Goal: Book appointment/travel/reservation

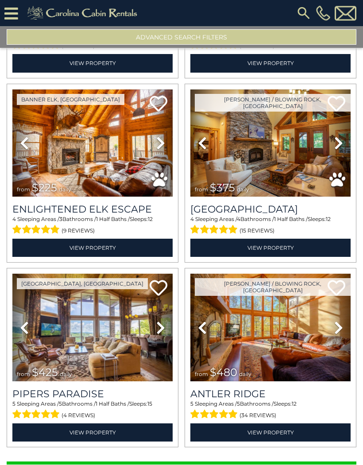
scroll to position [56, 0]
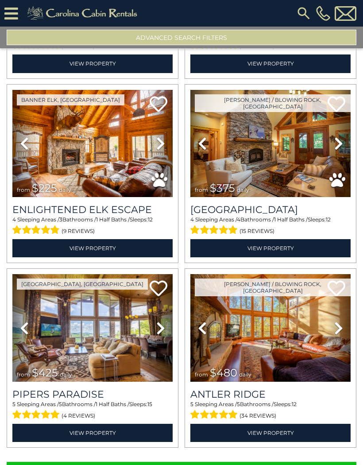
click at [188, 462] on button "Show More" at bounding box center [182, 471] width 350 height 18
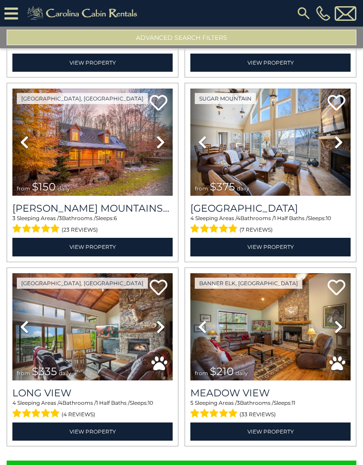
click at [195, 461] on button "Show More" at bounding box center [182, 470] width 350 height 18
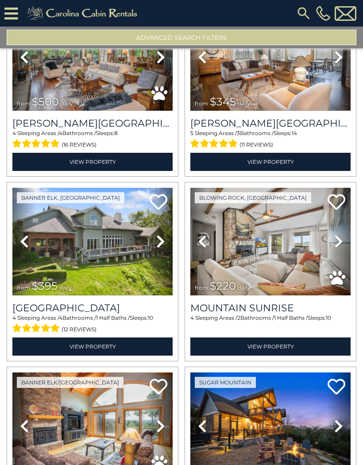
scroll to position [5626, 0]
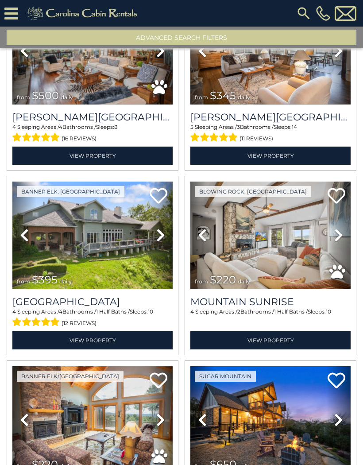
click at [113, 296] on h3 "[GEOGRAPHIC_DATA]" at bounding box center [92, 302] width 160 height 12
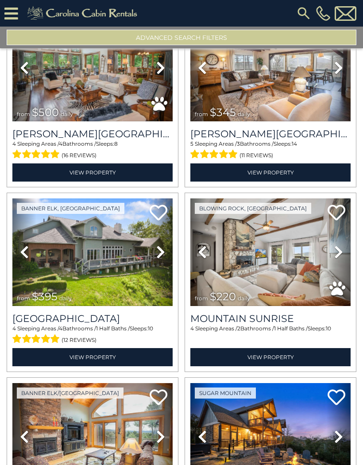
scroll to position [5608, 0]
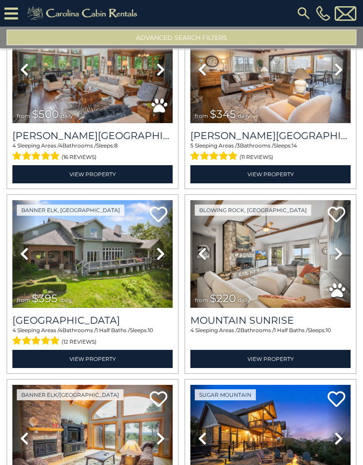
click at [119, 315] on h3 "[GEOGRAPHIC_DATA]" at bounding box center [92, 321] width 160 height 12
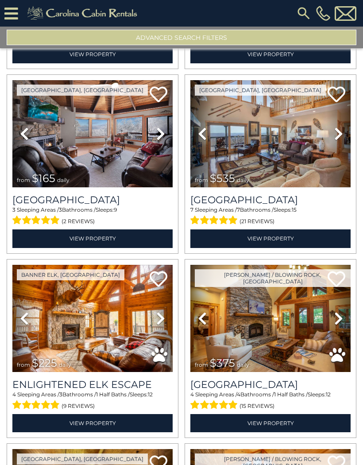
scroll to position [2218, 0]
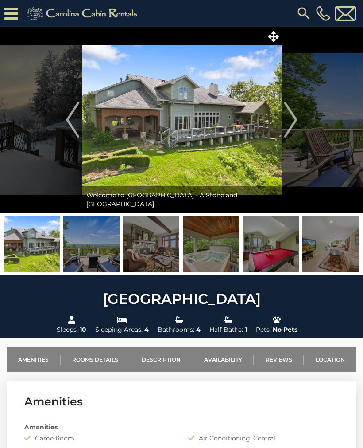
click at [293, 122] on img "Next" at bounding box center [290, 119] width 13 height 35
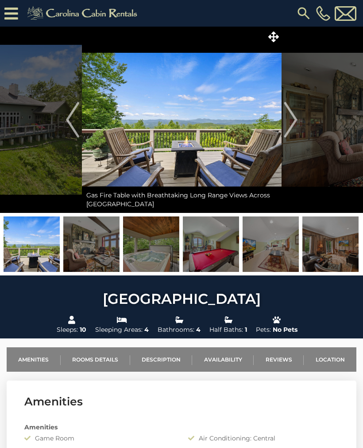
click at [297, 126] on img "Next" at bounding box center [290, 119] width 13 height 35
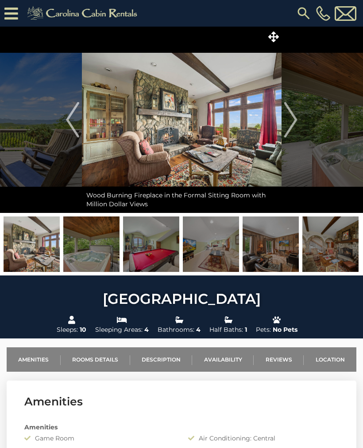
click at [293, 121] on img "Next" at bounding box center [290, 119] width 13 height 35
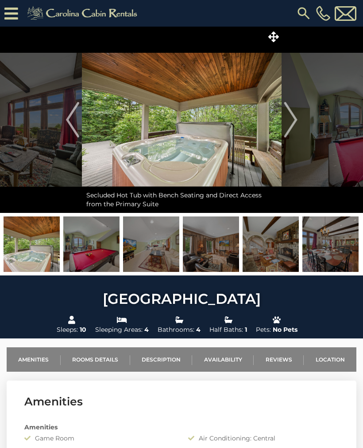
click at [290, 125] on img "Next" at bounding box center [290, 119] width 13 height 35
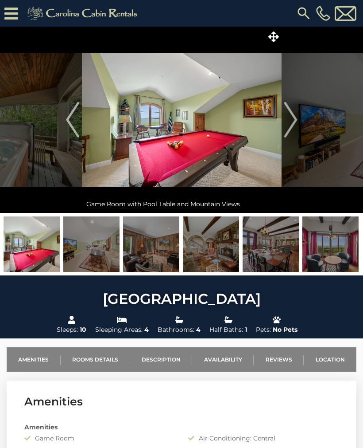
click at [294, 125] on img "Next" at bounding box center [290, 119] width 13 height 35
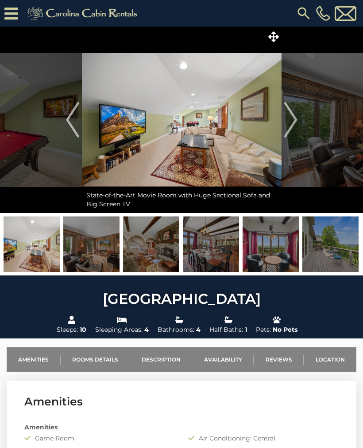
click at [295, 121] on img "Next" at bounding box center [290, 119] width 13 height 35
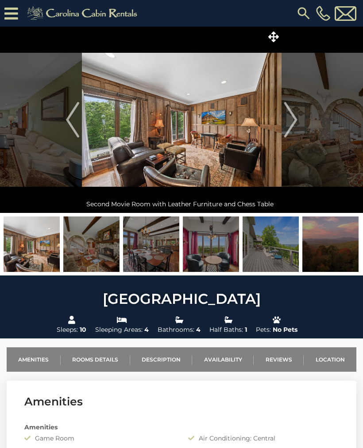
click at [295, 121] on img "Next" at bounding box center [290, 119] width 13 height 35
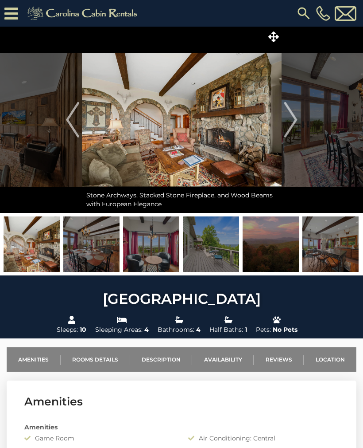
click at [296, 123] on img "Next" at bounding box center [290, 119] width 13 height 35
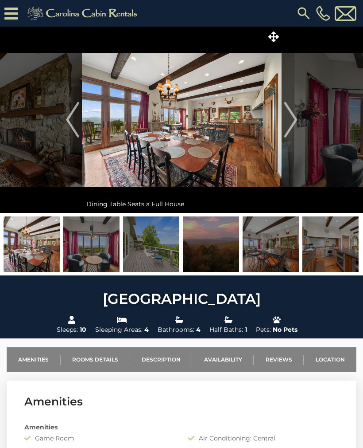
click at [291, 120] on img "Next" at bounding box center [290, 119] width 13 height 35
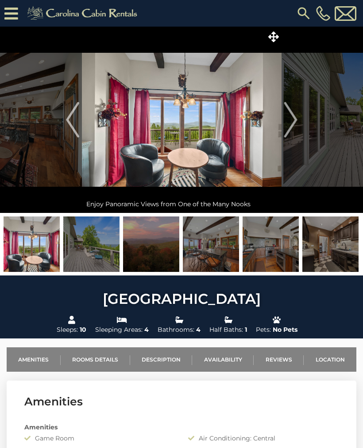
click at [291, 121] on img "Next" at bounding box center [290, 119] width 13 height 35
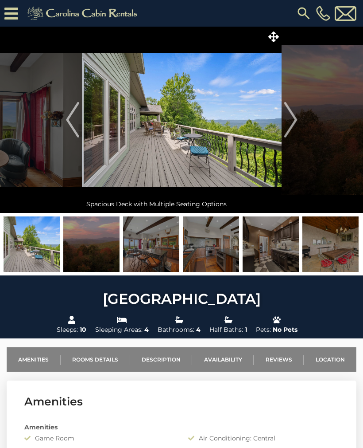
click at [292, 125] on img "Next" at bounding box center [290, 119] width 13 height 35
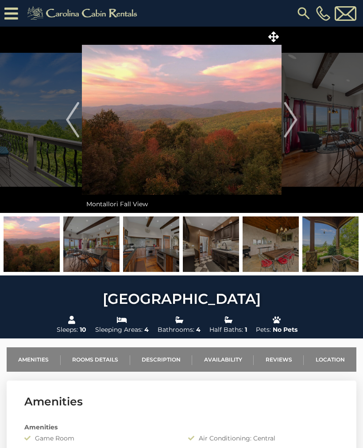
click at [291, 126] on img "Next" at bounding box center [290, 119] width 13 height 35
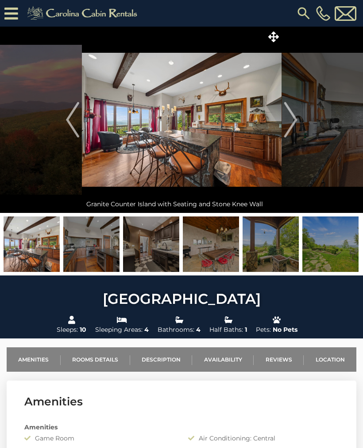
click at [295, 125] on img "Next" at bounding box center [290, 119] width 13 height 35
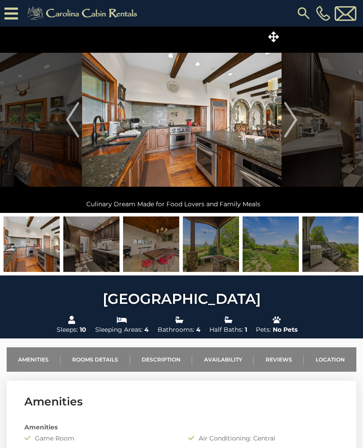
click at [296, 121] on img "Next" at bounding box center [290, 119] width 13 height 35
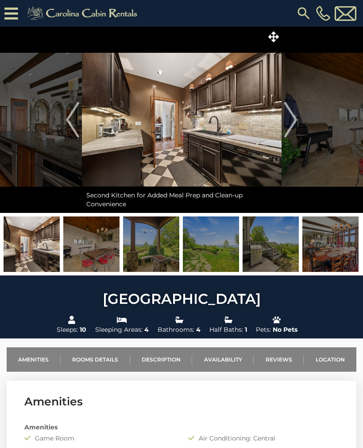
click at [294, 124] on img "Next" at bounding box center [290, 119] width 13 height 35
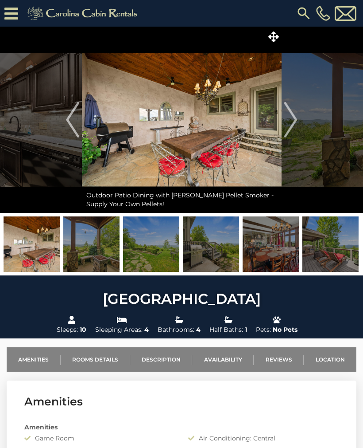
click at [298, 123] on button "Next" at bounding box center [291, 120] width 18 height 186
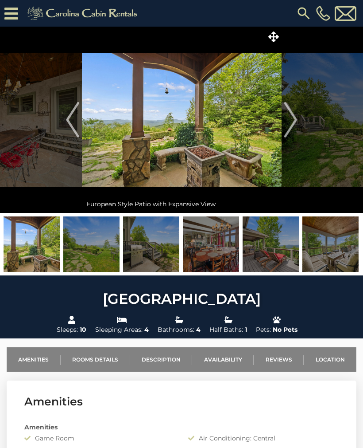
click at [291, 120] on img "Next" at bounding box center [290, 119] width 13 height 35
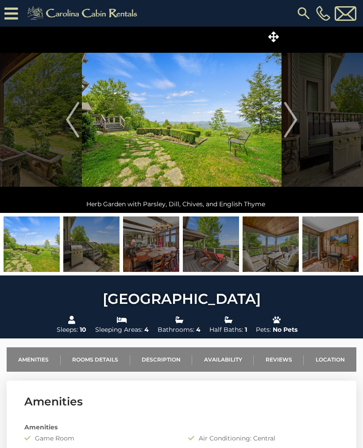
click at [290, 125] on img "Next" at bounding box center [290, 119] width 13 height 35
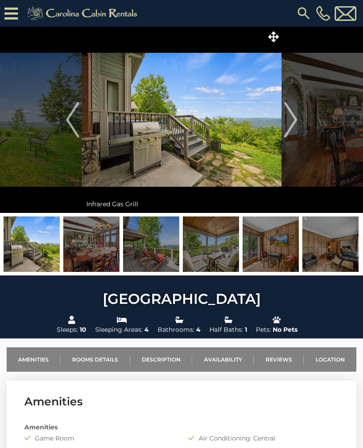
click at [288, 127] on img "Next" at bounding box center [290, 119] width 13 height 35
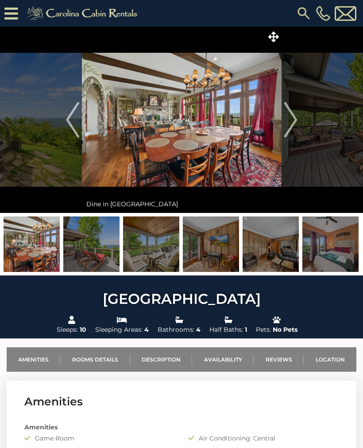
click at [293, 123] on img "Next" at bounding box center [290, 119] width 13 height 35
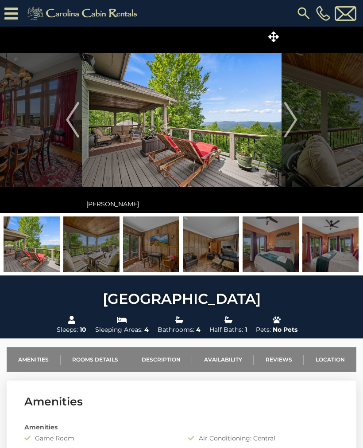
click at [296, 120] on img "Next" at bounding box center [290, 119] width 13 height 35
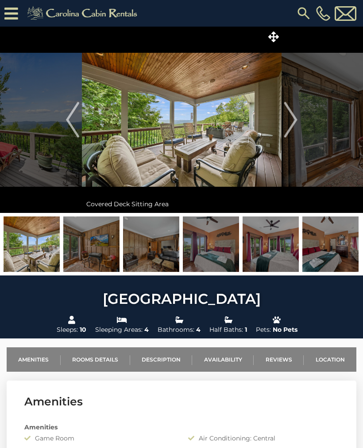
click at [296, 122] on img "Next" at bounding box center [290, 119] width 13 height 35
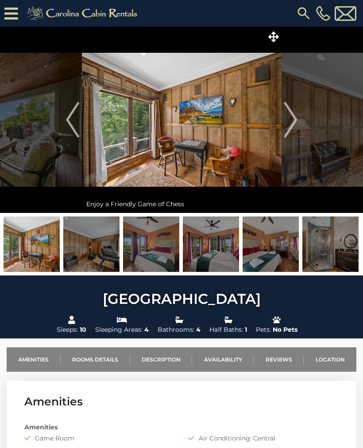
click at [292, 119] on img "Next" at bounding box center [290, 119] width 13 height 35
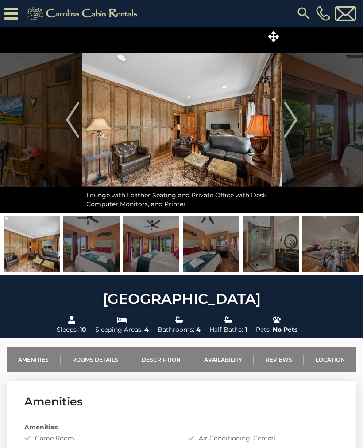
click at [291, 125] on img "Next" at bounding box center [290, 119] width 13 height 35
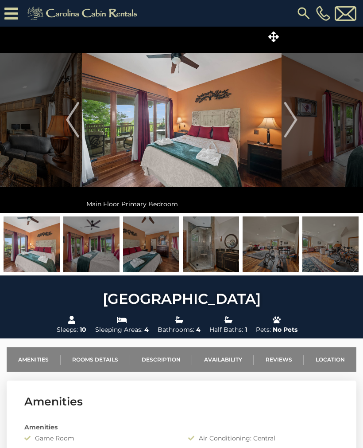
click at [299, 122] on button "Next" at bounding box center [291, 120] width 18 height 186
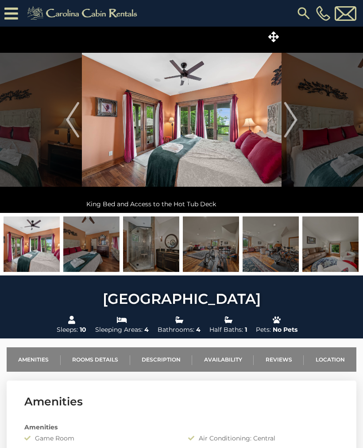
click at [293, 119] on img "Next" at bounding box center [290, 119] width 13 height 35
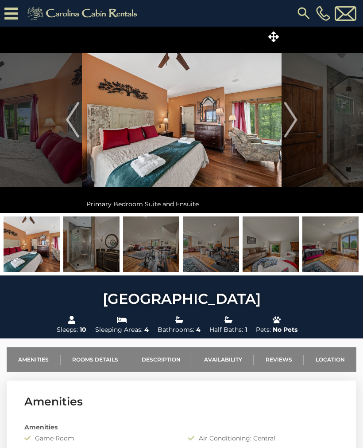
click at [292, 120] on img "Next" at bounding box center [290, 119] width 13 height 35
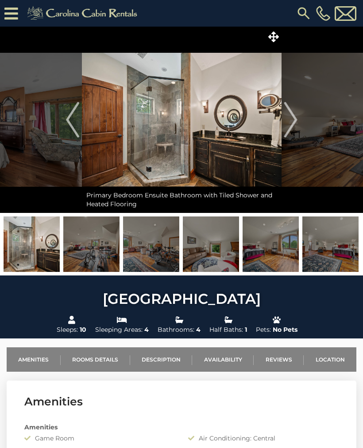
click at [292, 121] on img "Next" at bounding box center [290, 119] width 13 height 35
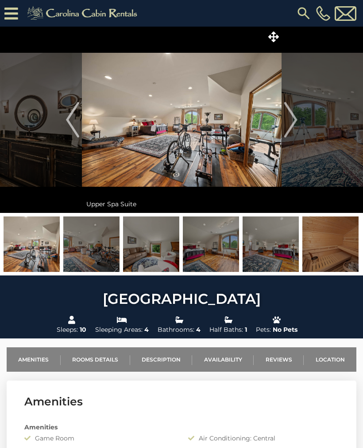
click at [293, 119] on img "Next" at bounding box center [290, 119] width 13 height 35
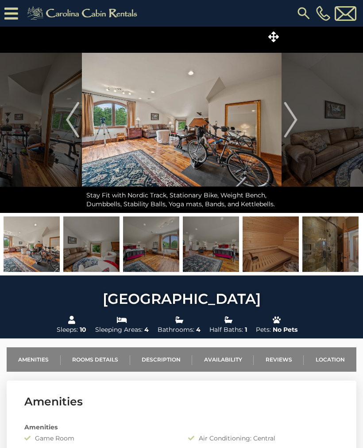
click at [294, 118] on img "Next" at bounding box center [290, 119] width 13 height 35
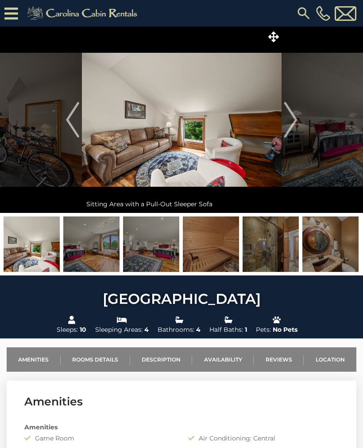
click at [284, 121] on img "Next" at bounding box center [290, 119] width 13 height 35
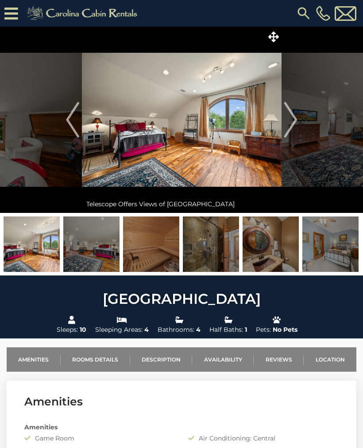
click at [290, 114] on img "Next" at bounding box center [290, 119] width 13 height 35
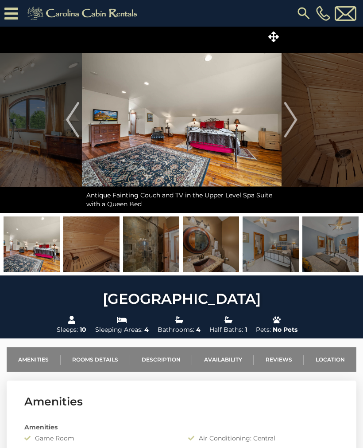
click at [291, 121] on img "Next" at bounding box center [290, 119] width 13 height 35
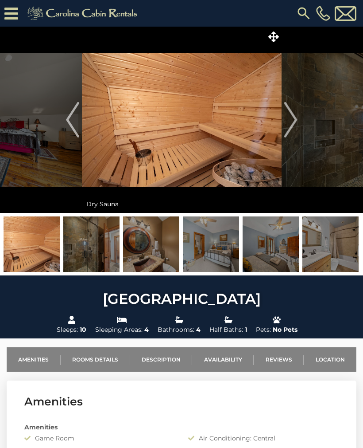
click at [287, 127] on img "Next" at bounding box center [290, 119] width 13 height 35
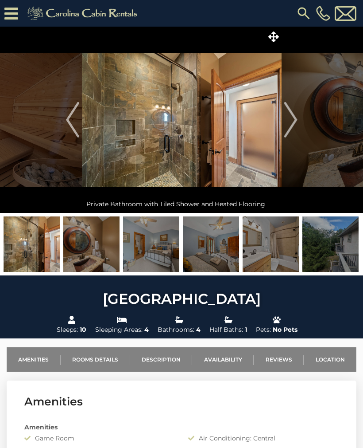
click at [285, 125] on img "Next" at bounding box center [290, 119] width 13 height 35
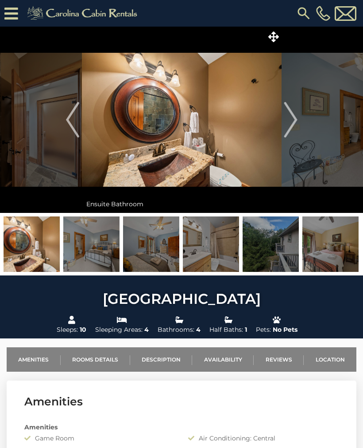
click at [289, 124] on img "Next" at bounding box center [290, 119] width 13 height 35
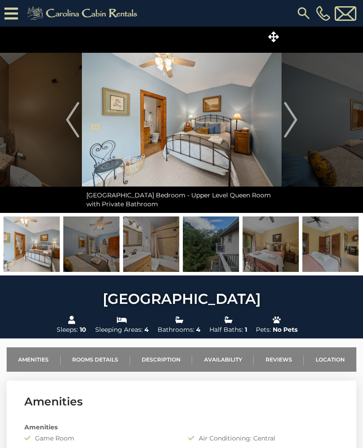
click at [291, 114] on img "Next" at bounding box center [290, 119] width 13 height 35
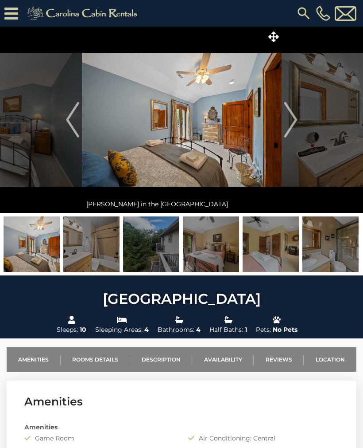
click at [287, 120] on img "Next" at bounding box center [290, 119] width 13 height 35
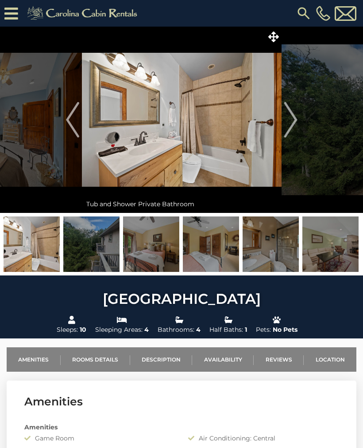
click at [290, 122] on img "Next" at bounding box center [290, 119] width 13 height 35
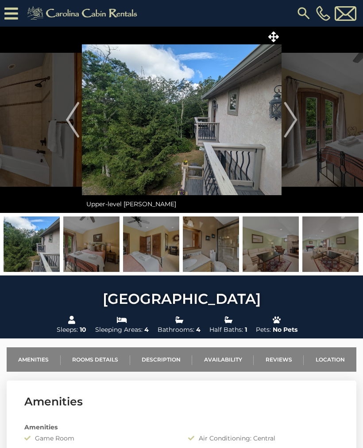
click at [288, 118] on img "Next" at bounding box center [290, 119] width 13 height 35
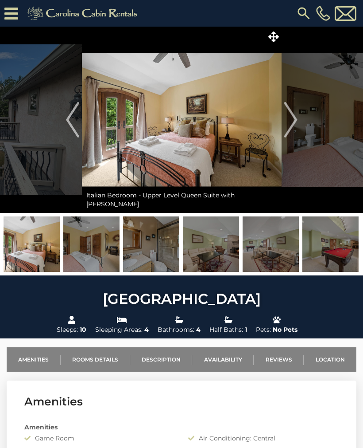
click at [297, 117] on img "Next" at bounding box center [290, 119] width 13 height 35
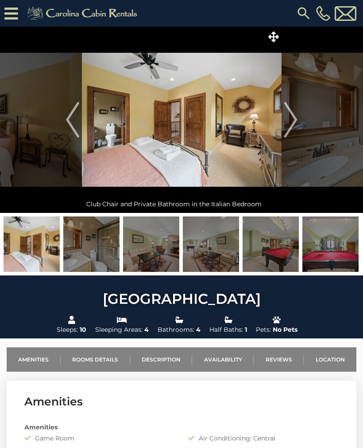
click at [296, 119] on img "Next" at bounding box center [290, 119] width 13 height 35
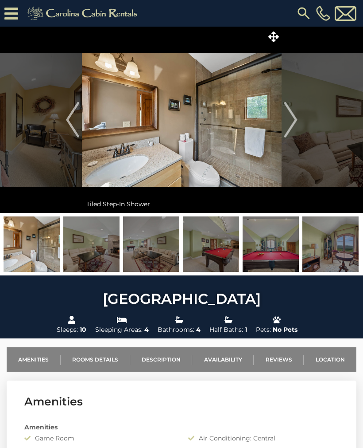
click at [295, 120] on img "Next" at bounding box center [290, 119] width 13 height 35
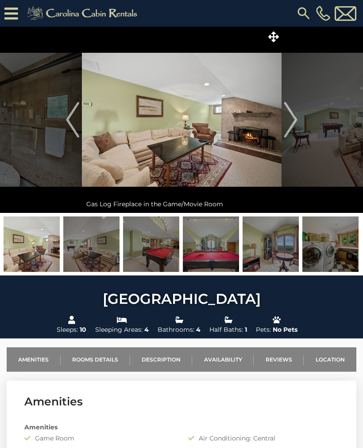
click at [289, 122] on img "Next" at bounding box center [290, 119] width 13 height 35
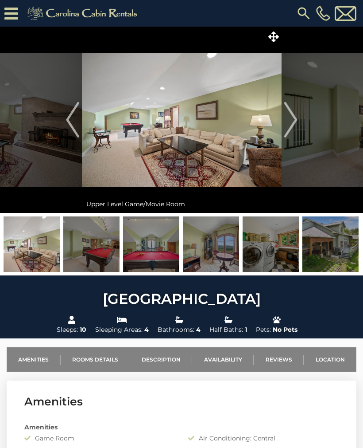
click at [295, 115] on img "Next" at bounding box center [290, 119] width 13 height 35
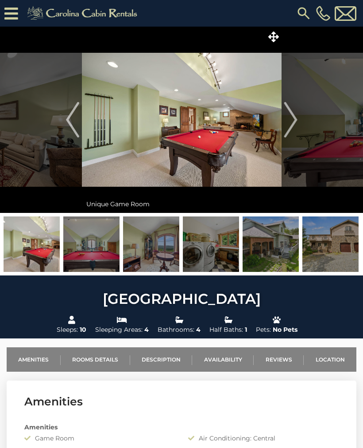
click at [297, 119] on img "Next" at bounding box center [290, 119] width 13 height 35
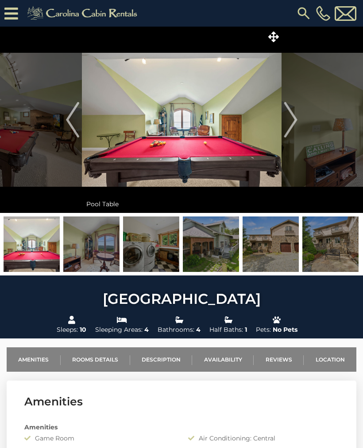
click at [297, 115] on img "Next" at bounding box center [290, 119] width 13 height 35
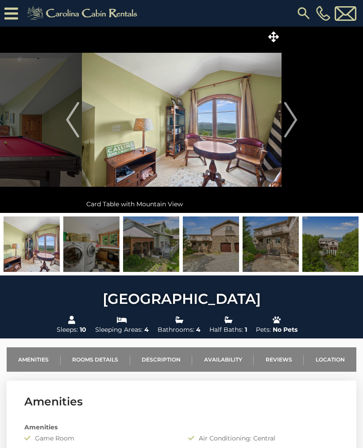
click at [290, 124] on img "Next" at bounding box center [290, 119] width 13 height 35
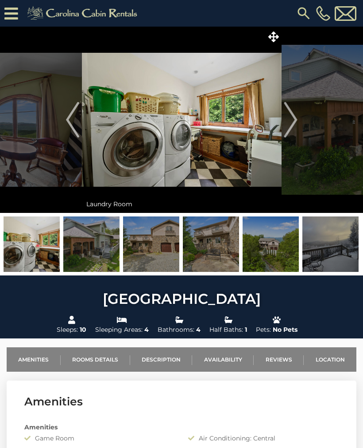
click at [296, 121] on img "Next" at bounding box center [290, 119] width 13 height 35
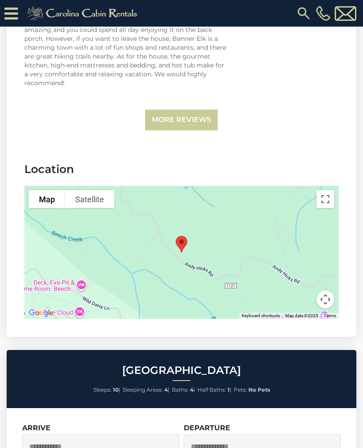
scroll to position [3904, 0]
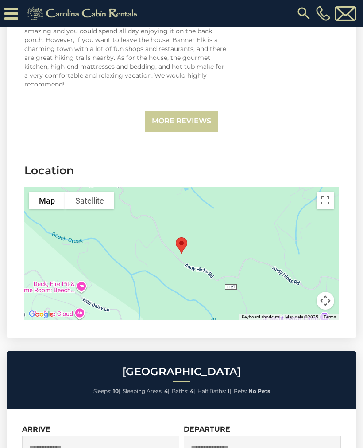
click at [218, 246] on div at bounding box center [181, 253] width 315 height 133
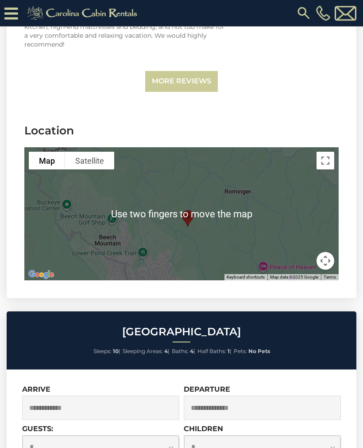
scroll to position [3939, 0]
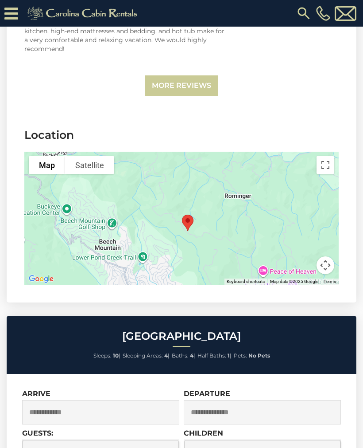
click at [234, 187] on div at bounding box center [181, 218] width 315 height 133
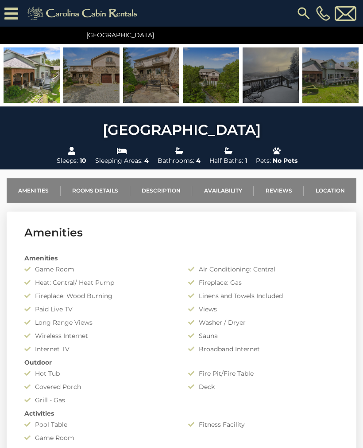
scroll to position [186, 0]
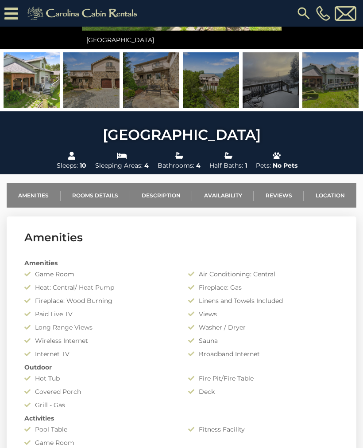
click at [229, 195] on link "Availability" at bounding box center [223, 195] width 62 height 24
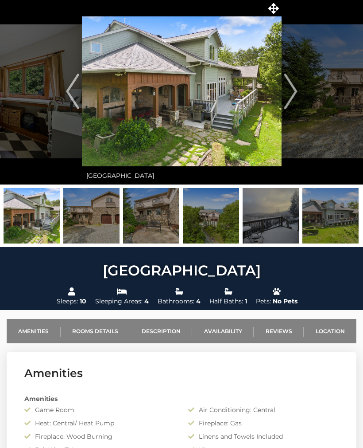
scroll to position [32, 0]
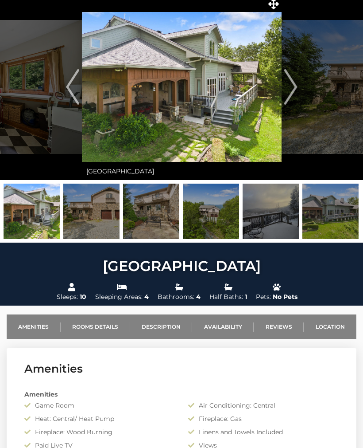
click at [329, 324] on link "Location" at bounding box center [330, 327] width 53 height 24
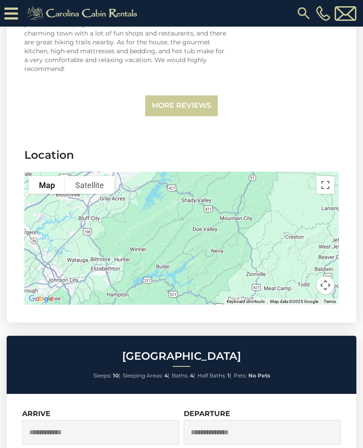
scroll to position [3919, 0]
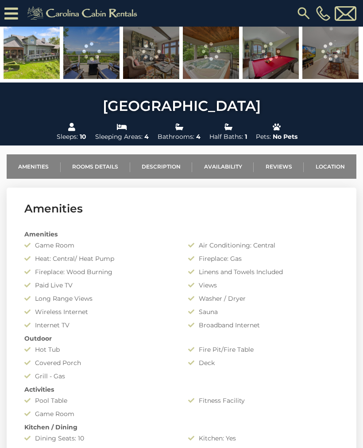
click at [167, 169] on link "Description" at bounding box center [161, 166] width 62 height 24
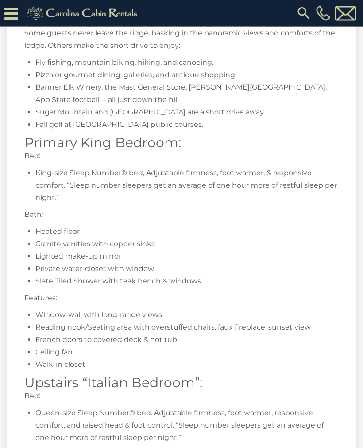
scroll to position [2353, 0]
